Goal: Transaction & Acquisition: Purchase product/service

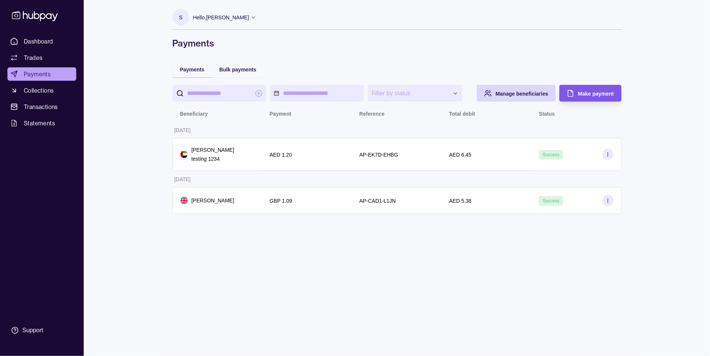
click at [594, 94] on span "Make payment" at bounding box center [596, 94] width 36 height 6
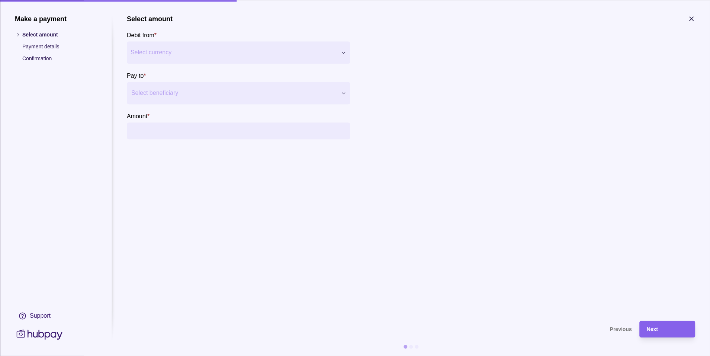
click at [168, 355] on div "Make a payment Select amount Payment details Confirmation Support Select amount…" at bounding box center [355, 356] width 710 height 0
click at [164, 88] on div at bounding box center [233, 93] width 205 height 10
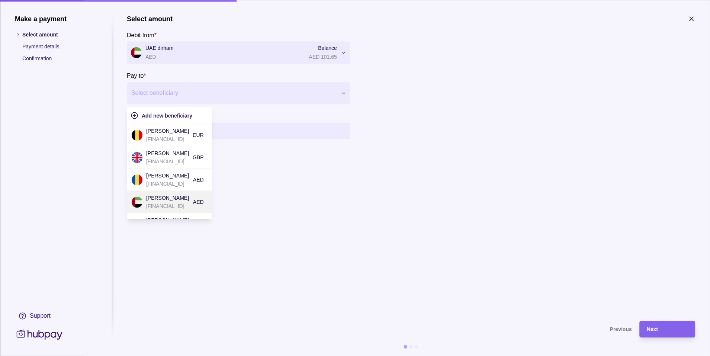
click at [159, 197] on p "[PERSON_NAME]" at bounding box center [167, 198] width 43 height 8
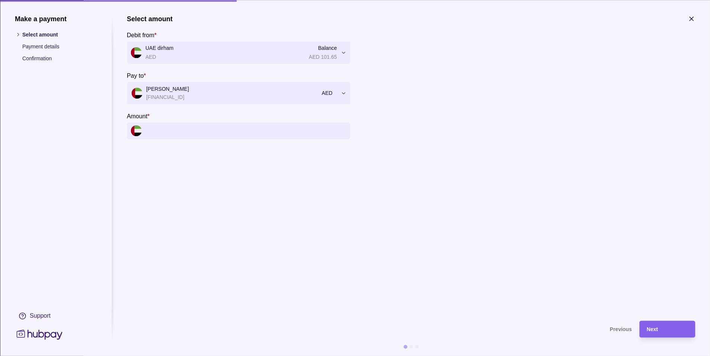
click at [167, 135] on input "Amount *" at bounding box center [245, 130] width 201 height 17
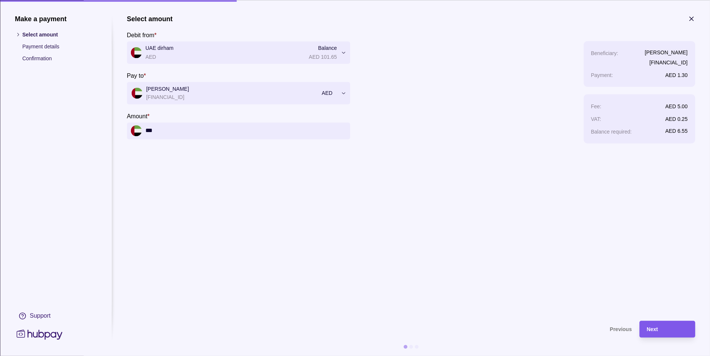
type input "***"
click at [659, 335] on div "Next" at bounding box center [661, 328] width 52 height 17
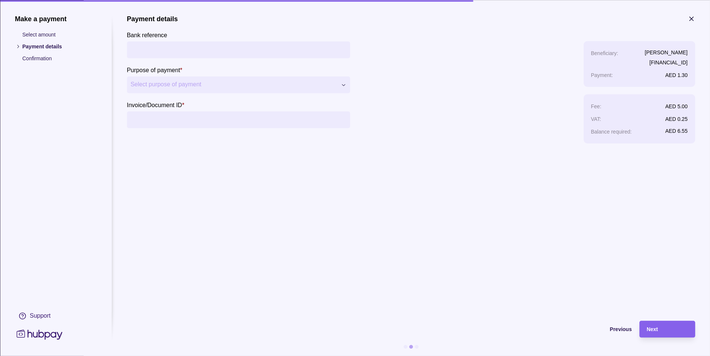
click at [160, 355] on div "**********" at bounding box center [355, 356] width 710 height 0
click at [164, 116] on input "Invoice/Document ID *" at bounding box center [238, 119] width 216 height 17
type input "**********"
click at [665, 329] on div "Next" at bounding box center [666, 328] width 41 height 9
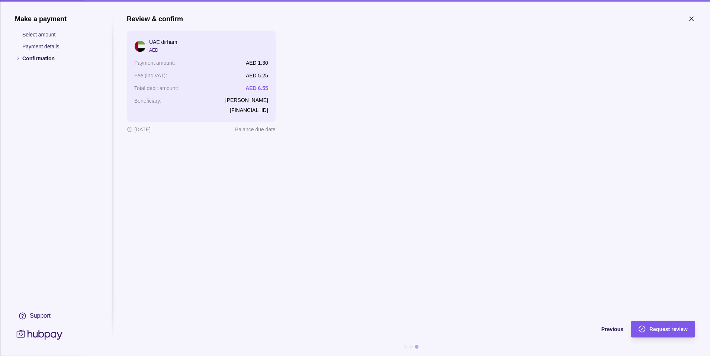
click at [660, 330] on span "Request review" at bounding box center [668, 329] width 38 height 6
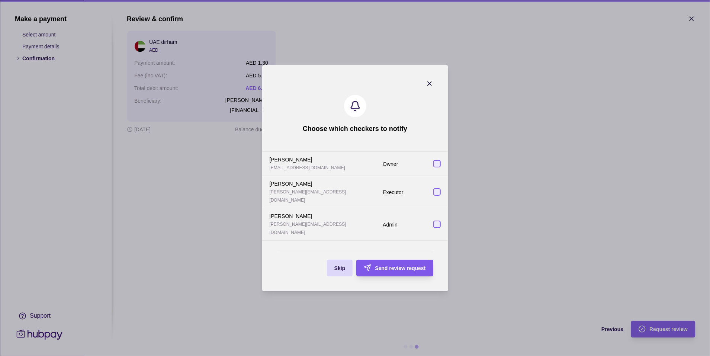
click at [393, 263] on div "Send review request" at bounding box center [400, 267] width 51 height 9
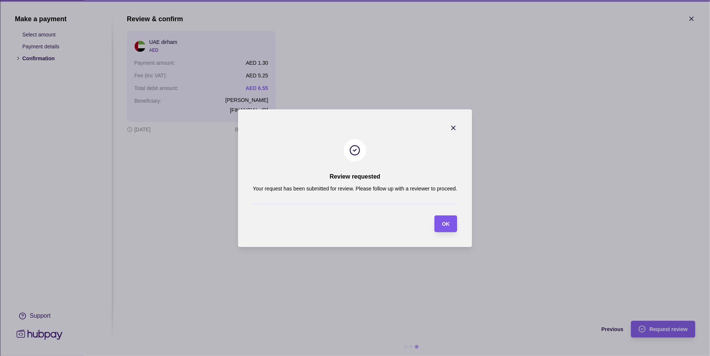
click at [446, 221] on span "OK" at bounding box center [446, 224] width 8 height 6
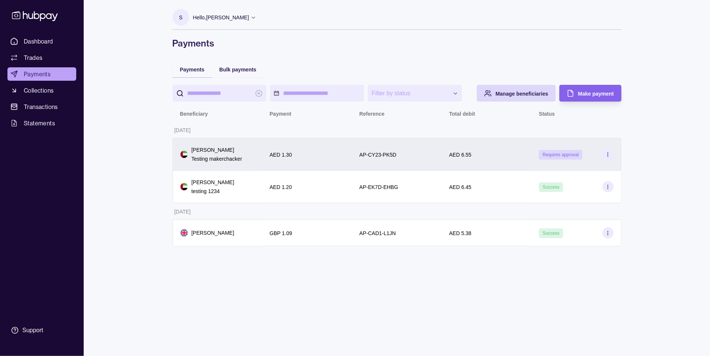
click at [422, 156] on div "AP-CY23-PK5D" at bounding box center [396, 154] width 75 height 9
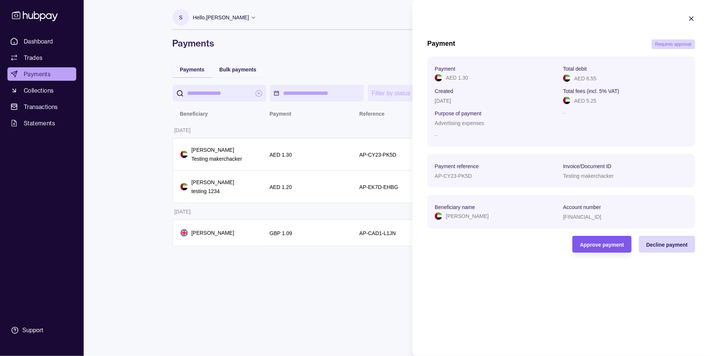
click at [598, 245] on span "Approve payment" at bounding box center [601, 245] width 44 height 6
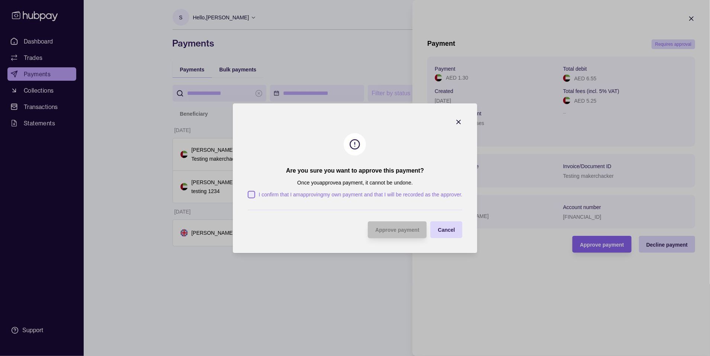
click at [289, 194] on p "I confirm that I am approving my own payment and that I will be recorded as the…" at bounding box center [361, 194] width 204 height 8
click at [255, 194] on button "I confirm that I am approving my own payment and that I will be recorded as the…" at bounding box center [251, 194] width 7 height 7
click at [395, 228] on span "Approve payment" at bounding box center [397, 230] width 44 height 6
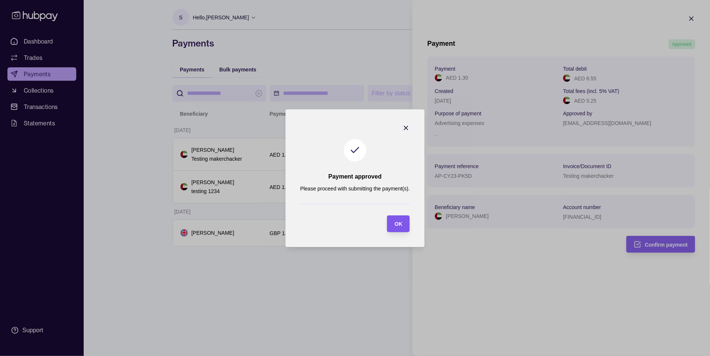
click at [398, 225] on span "OK" at bounding box center [398, 224] width 8 height 6
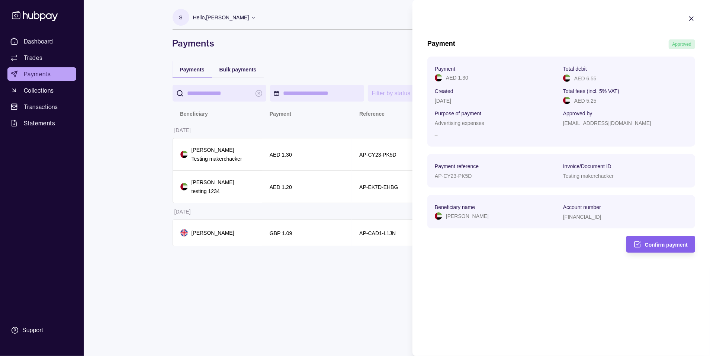
click at [692, 19] on icon "button" at bounding box center [691, 19] width 4 height 4
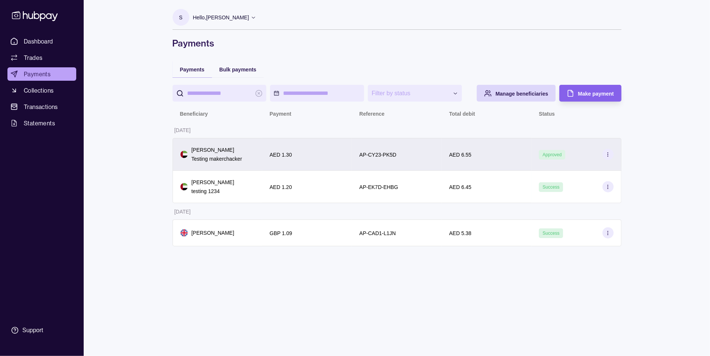
click at [416, 152] on div "AP-CY23-PK5D" at bounding box center [396, 154] width 75 height 9
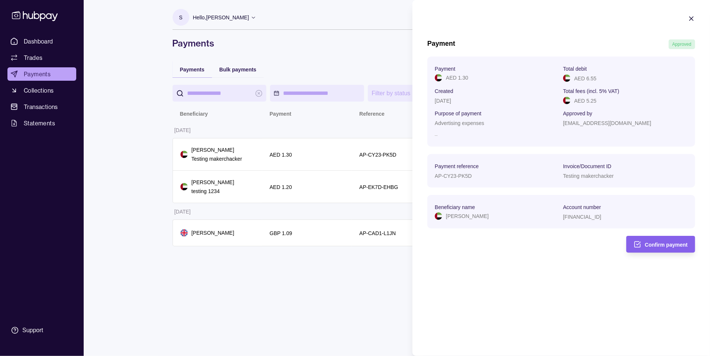
click at [693, 18] on icon "button" at bounding box center [690, 18] width 7 height 7
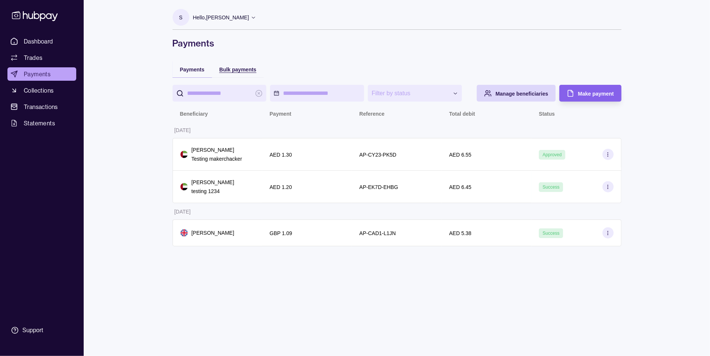
click at [240, 70] on span "Bulk payments" at bounding box center [237, 70] width 37 height 6
click at [182, 70] on span "Payments" at bounding box center [192, 70] width 25 height 6
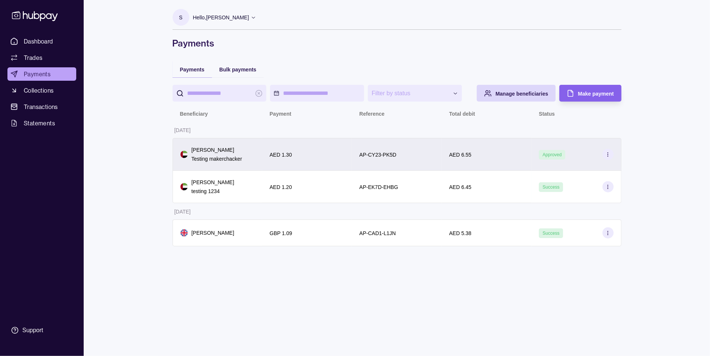
click at [191, 148] on div "[PERSON_NAME] Testing makerchacker" at bounding box center [211, 154] width 62 height 17
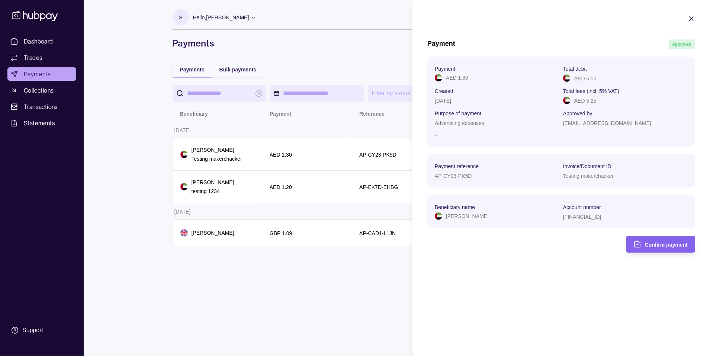
click at [692, 21] on icon "button" at bounding box center [690, 18] width 7 height 7
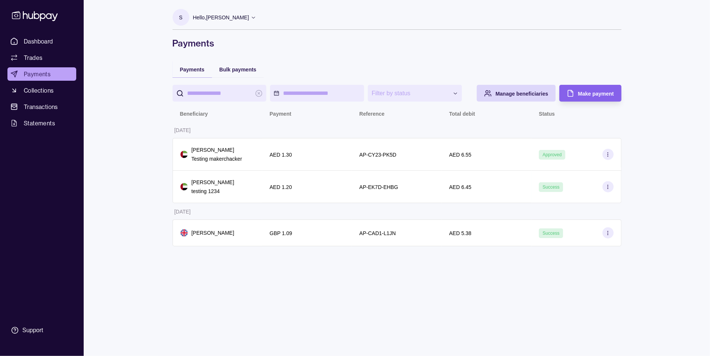
click at [216, 17] on p "Hello, [PERSON_NAME]" at bounding box center [221, 17] width 56 height 8
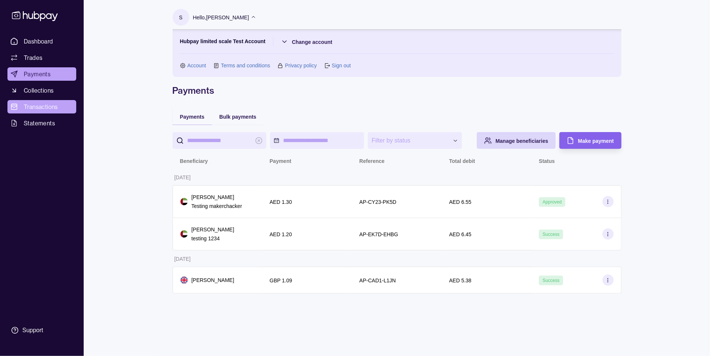
click at [40, 110] on span "Transactions" at bounding box center [41, 106] width 34 height 9
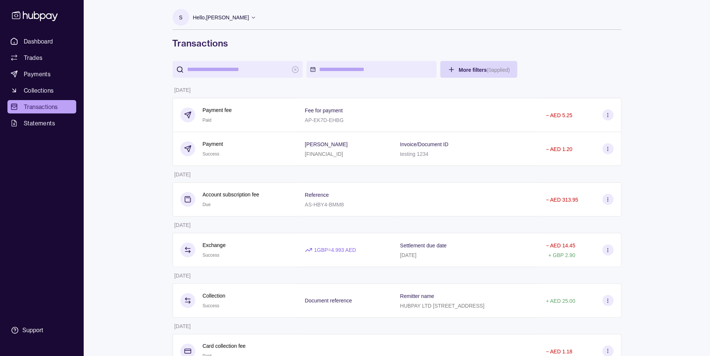
click at [224, 16] on p "Hello, [PERSON_NAME]" at bounding box center [221, 17] width 56 height 8
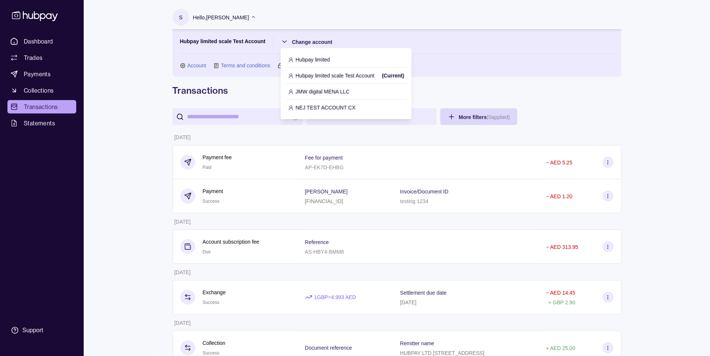
click at [325, 91] on p "JMW digital MENA LLC" at bounding box center [322, 91] width 54 height 8
